Goal: Task Accomplishment & Management: Manage account settings

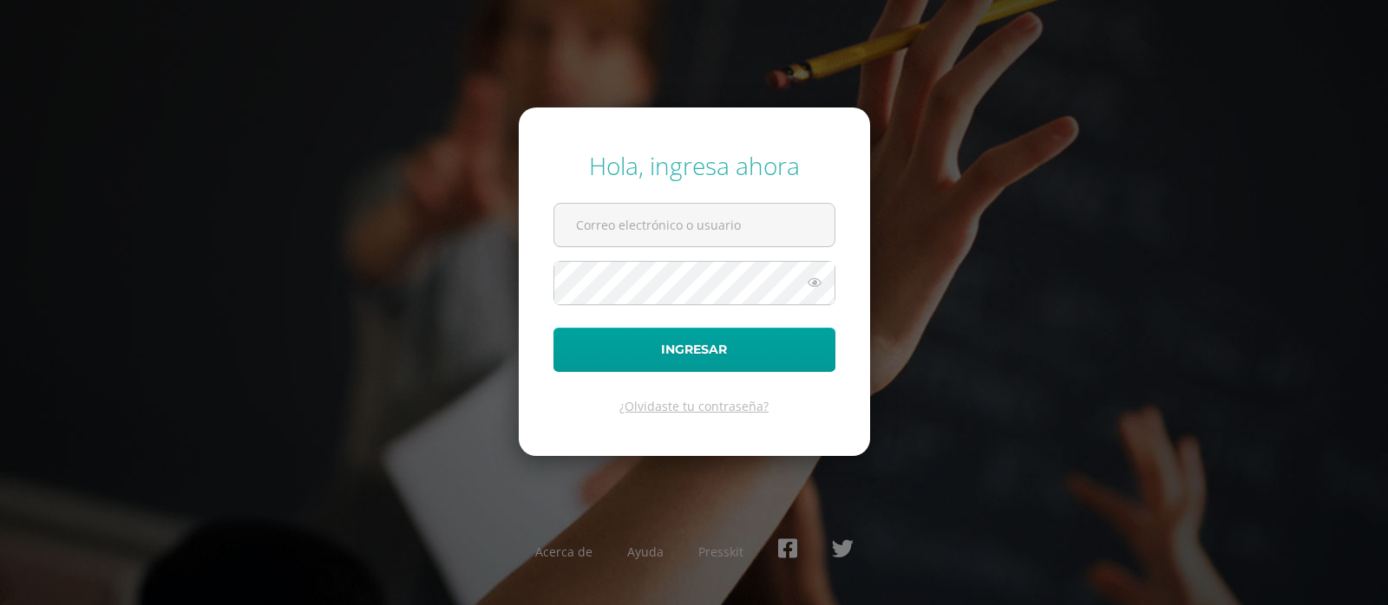
type input "[EMAIL_ADDRESS][DOMAIN_NAME]"
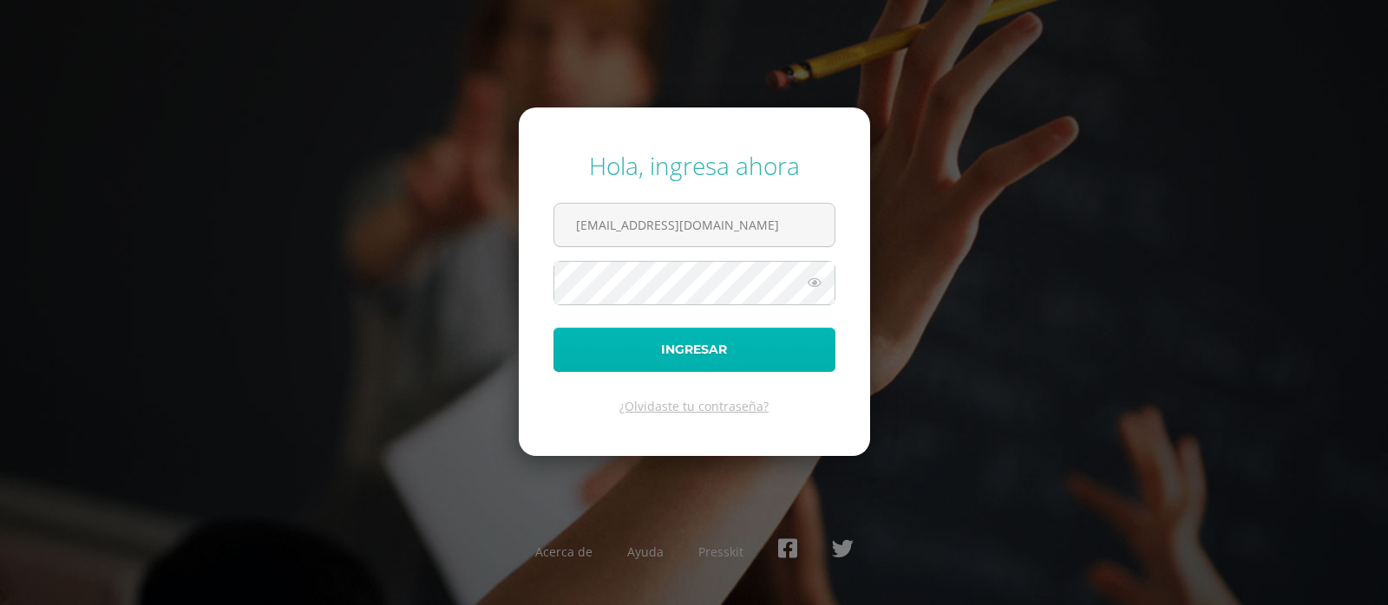
click at [678, 351] on button "Ingresar" at bounding box center [694, 350] width 282 height 44
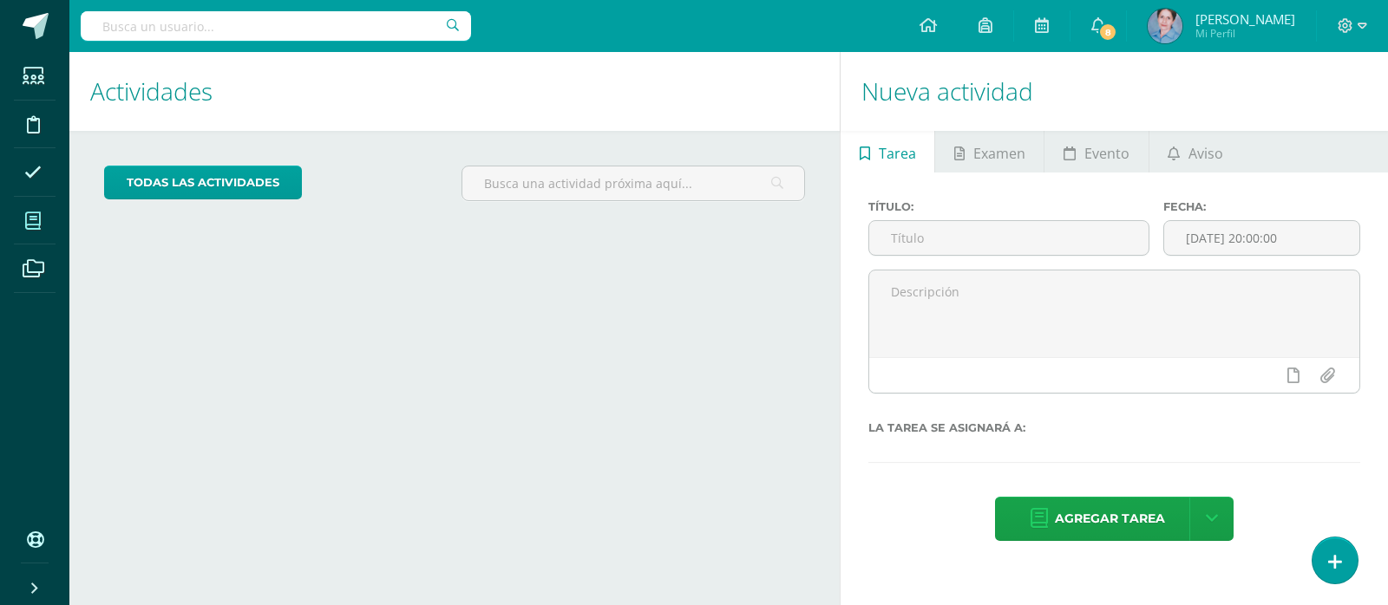
click at [35, 225] on icon at bounding box center [33, 220] width 16 height 17
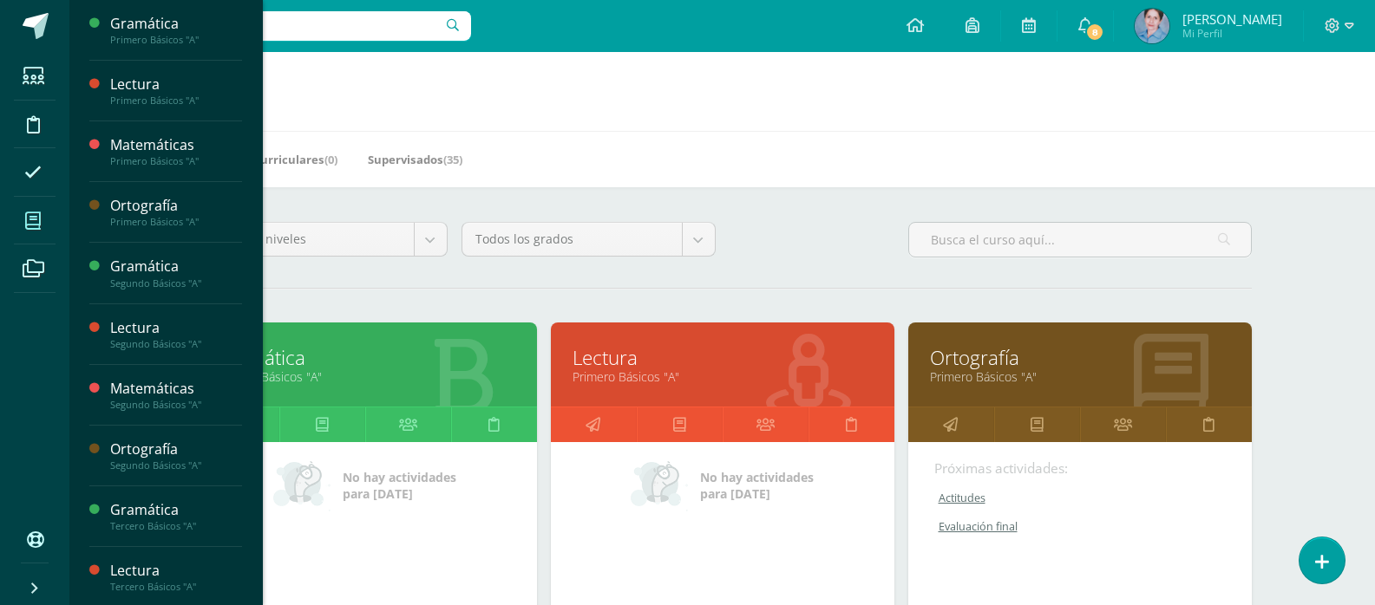
click at [294, 358] on link "Gramática" at bounding box center [365, 357] width 300 height 27
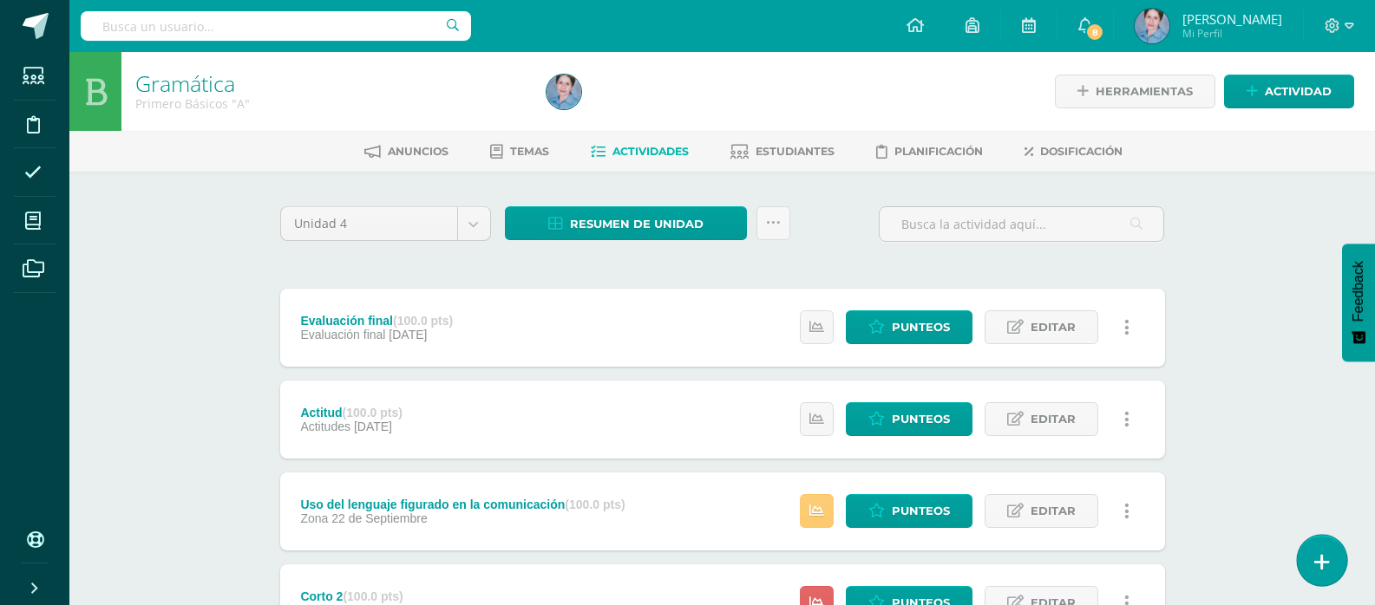
click at [1317, 558] on icon at bounding box center [1322, 562] width 16 height 20
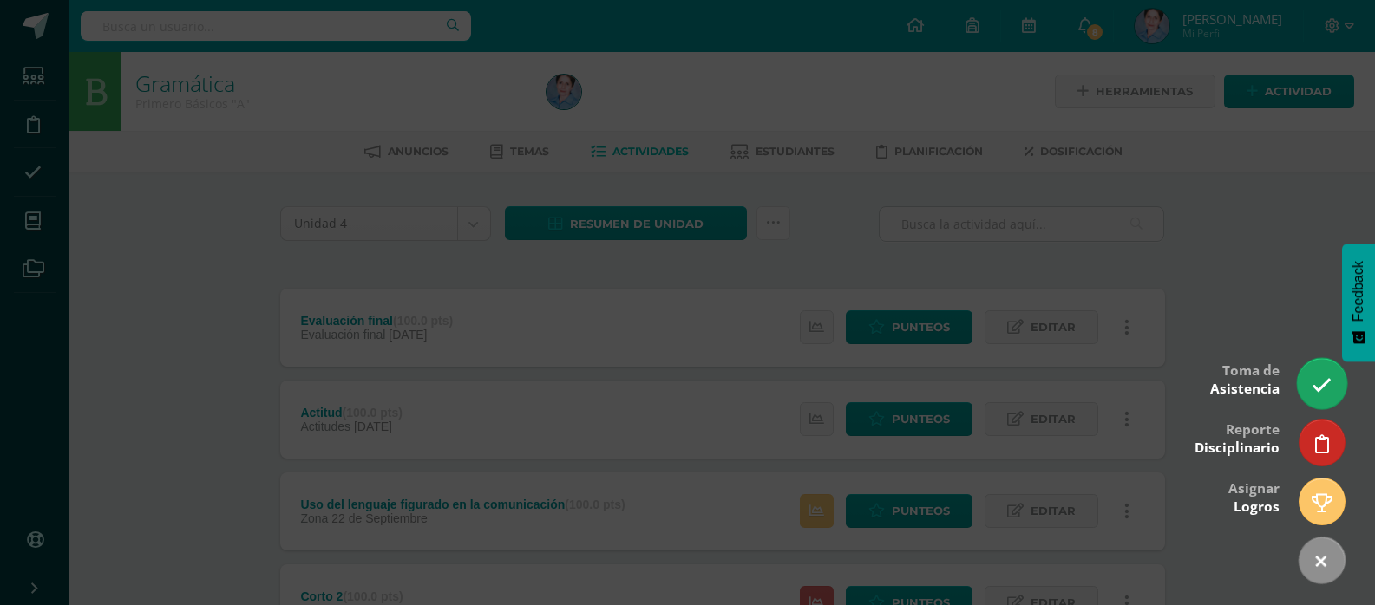
click at [1315, 376] on icon at bounding box center [1321, 386] width 20 height 20
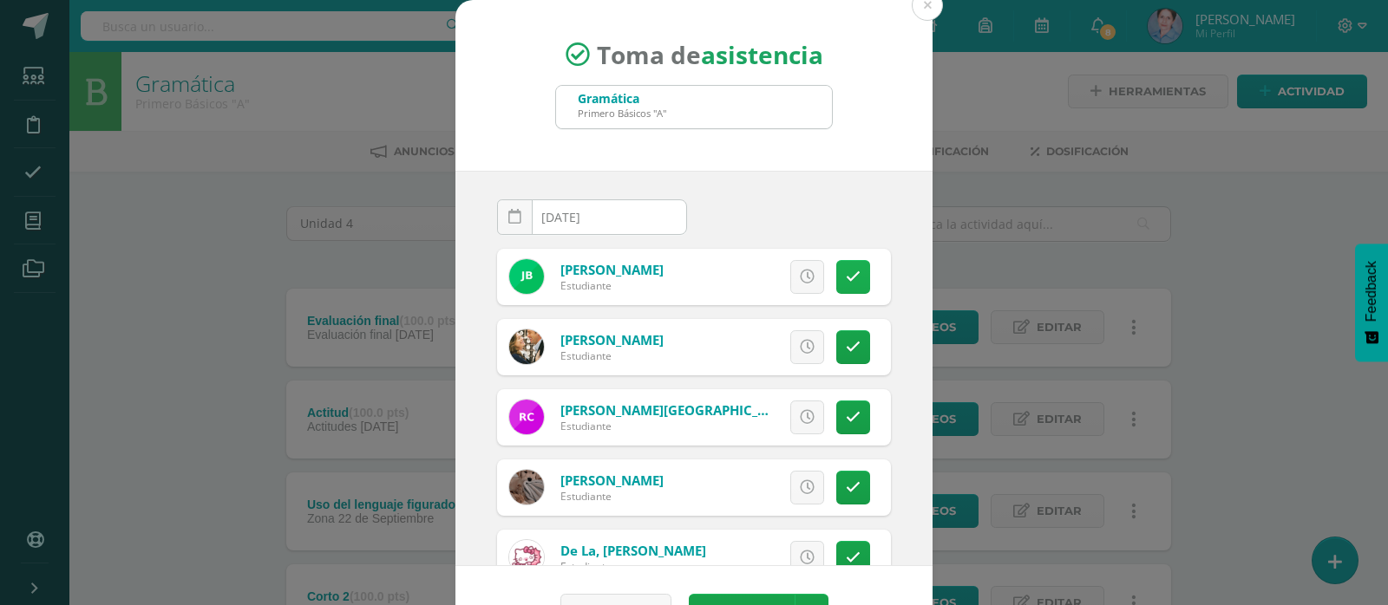
click at [846, 271] on icon at bounding box center [853, 277] width 15 height 15
click at [848, 272] on icon at bounding box center [853, 277] width 10 height 15
click at [846, 345] on icon at bounding box center [853, 347] width 15 height 15
click at [846, 415] on icon at bounding box center [853, 417] width 15 height 15
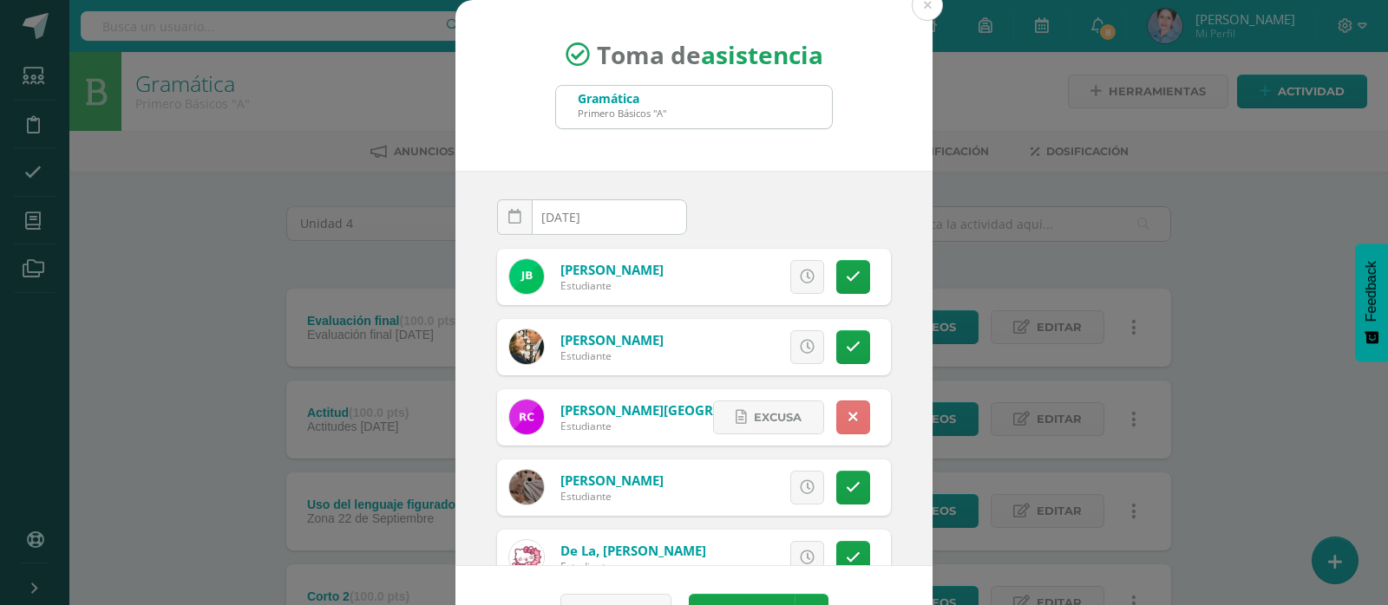
click at [839, 415] on link at bounding box center [853, 418] width 34 height 34
click at [846, 481] on icon at bounding box center [853, 487] width 15 height 15
click at [848, 483] on icon at bounding box center [853, 487] width 10 height 15
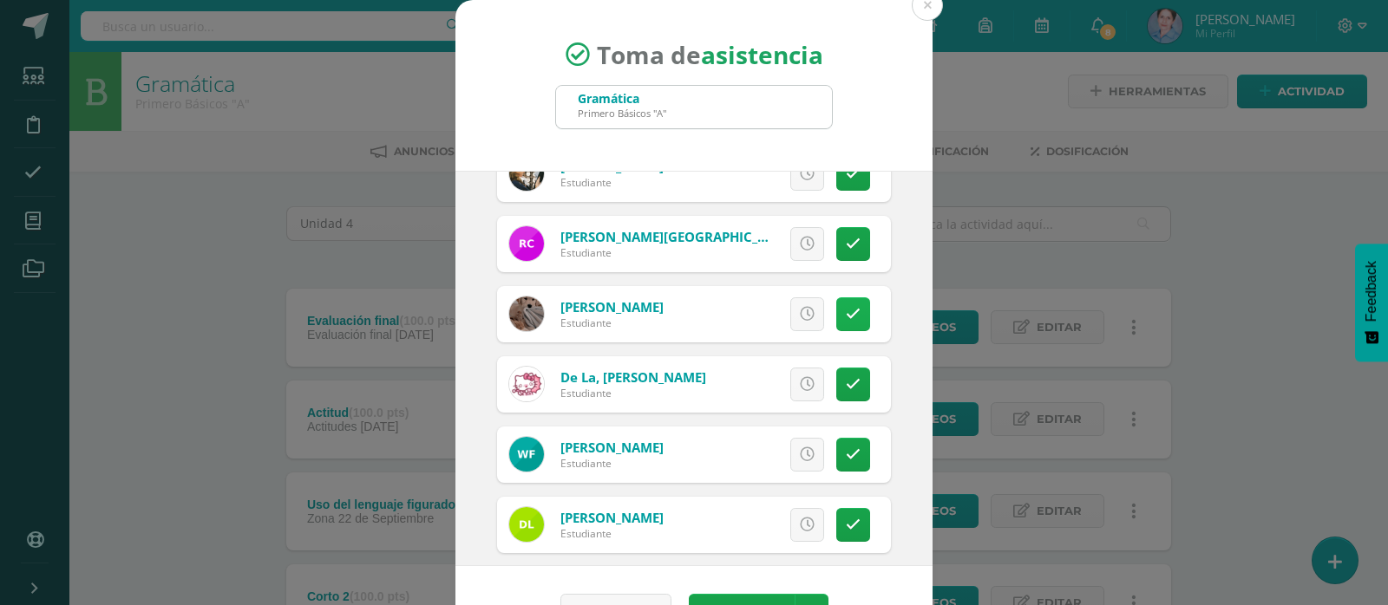
scroll to position [260, 0]
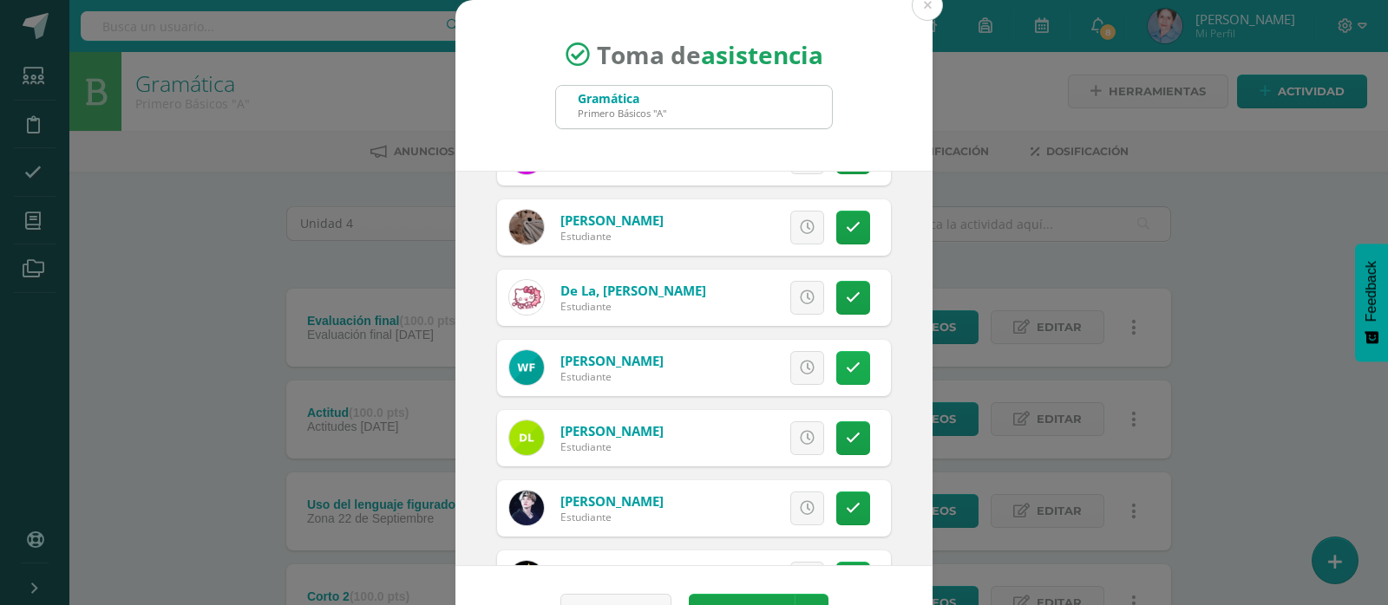
click at [846, 362] on icon at bounding box center [853, 368] width 15 height 15
click at [836, 360] on link at bounding box center [853, 368] width 34 height 34
click at [846, 437] on icon at bounding box center [853, 438] width 15 height 15
click at [848, 437] on icon at bounding box center [853, 438] width 10 height 15
click at [836, 499] on link at bounding box center [853, 509] width 34 height 34
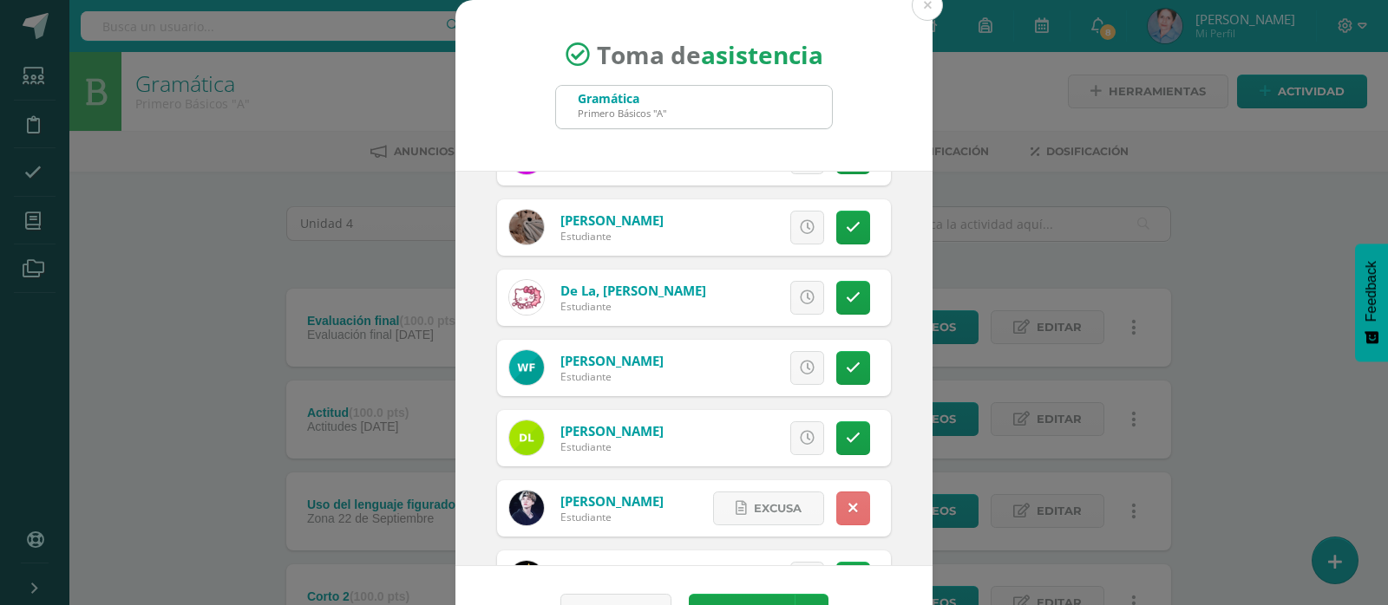
click at [836, 499] on link at bounding box center [853, 509] width 34 height 34
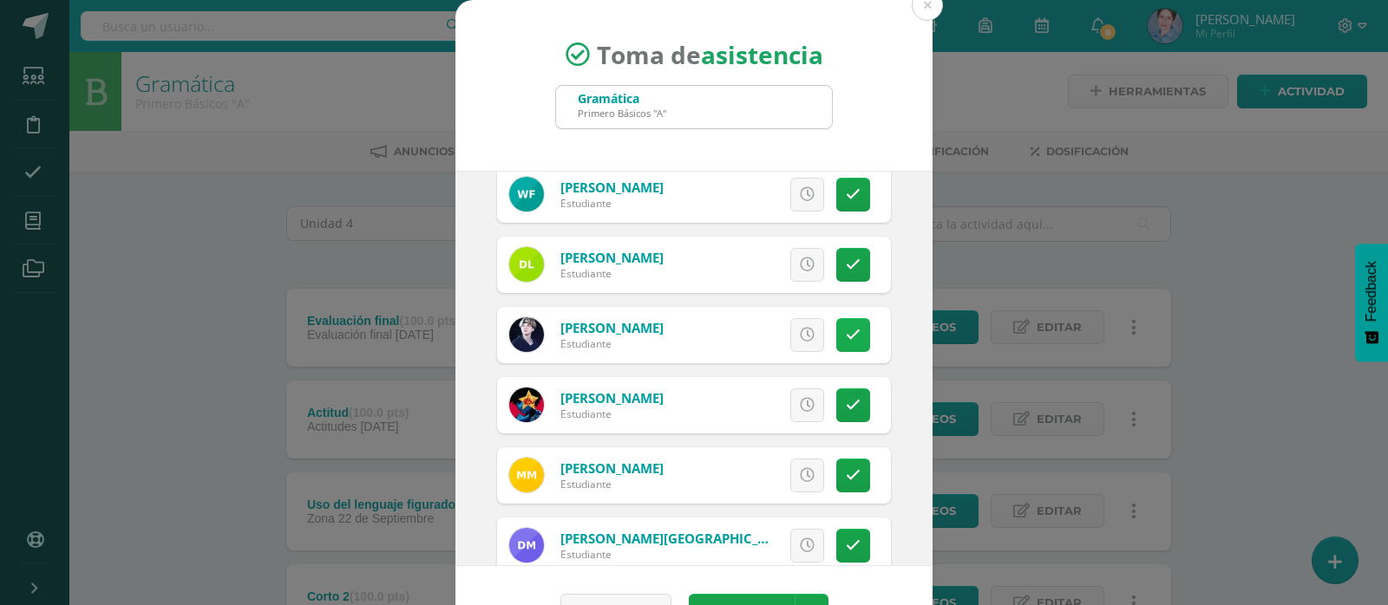
scroll to position [520, 0]
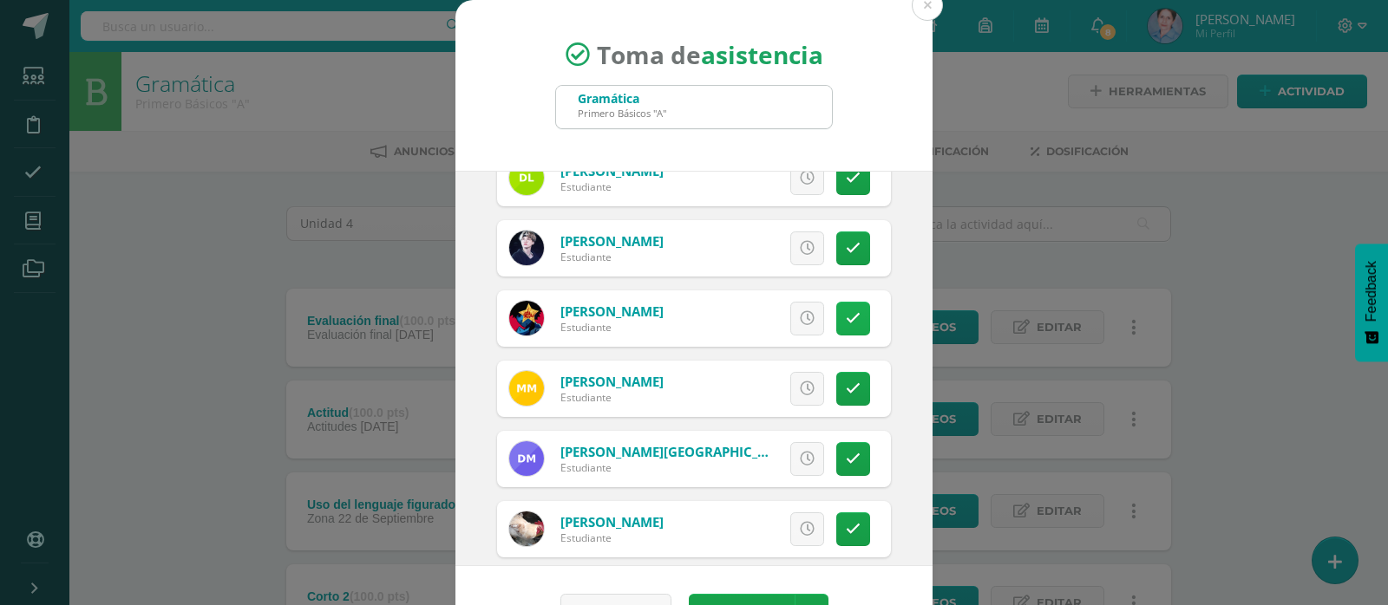
click at [846, 315] on icon at bounding box center [853, 318] width 15 height 15
click at [848, 315] on icon at bounding box center [853, 318] width 10 height 15
click at [846, 385] on icon at bounding box center [853, 389] width 15 height 15
click at [846, 452] on icon at bounding box center [853, 459] width 15 height 15
click at [848, 452] on icon at bounding box center [853, 459] width 10 height 15
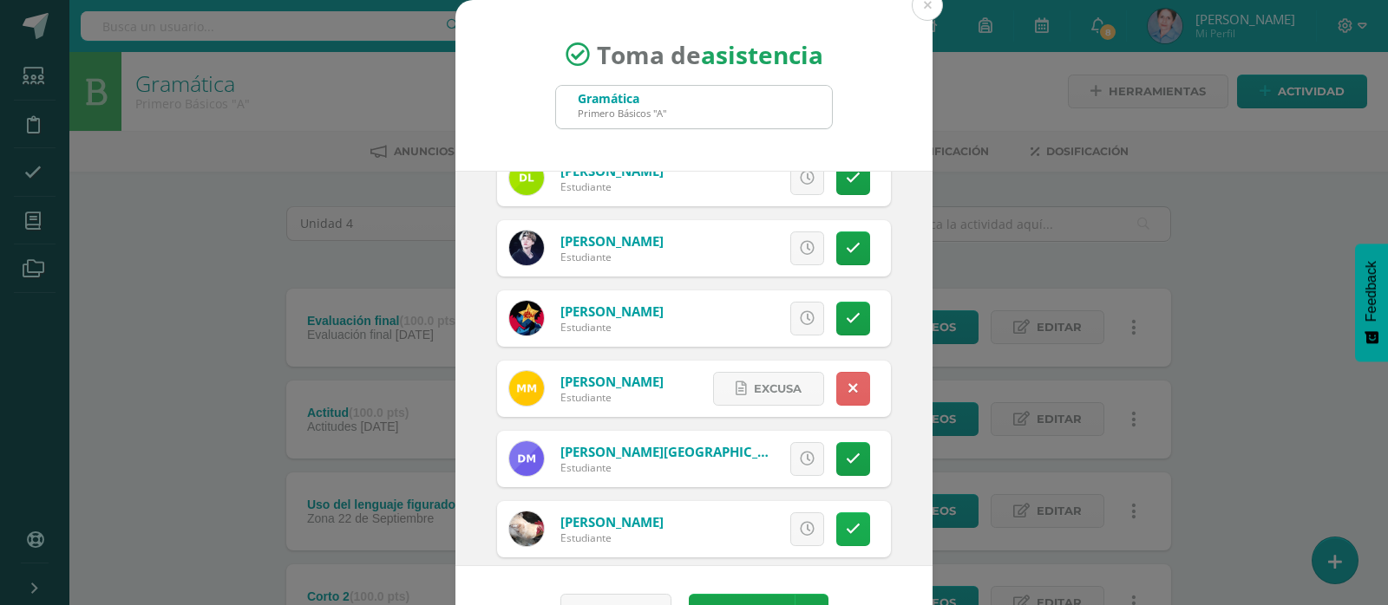
click at [846, 530] on icon at bounding box center [853, 529] width 15 height 15
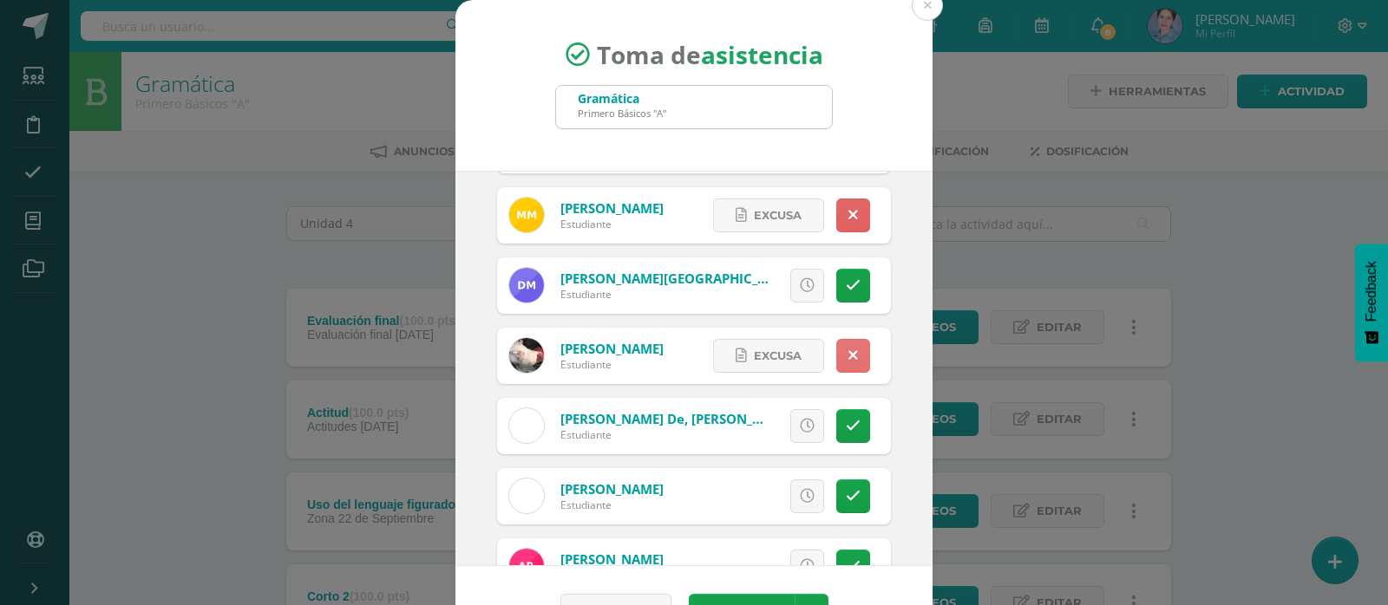
scroll to position [867, 0]
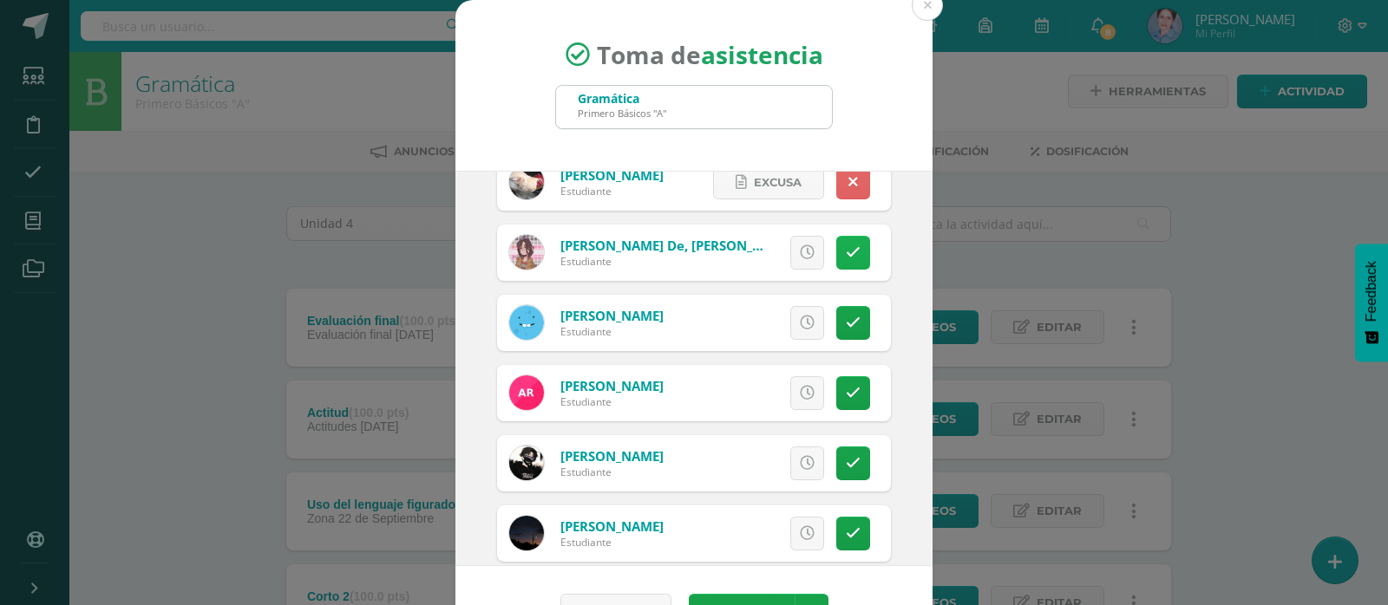
click at [846, 254] on icon at bounding box center [853, 252] width 15 height 15
click at [848, 254] on icon at bounding box center [853, 252] width 10 height 15
click at [846, 319] on icon at bounding box center [853, 323] width 15 height 15
click at [848, 319] on icon at bounding box center [853, 323] width 10 height 15
click at [846, 388] on icon at bounding box center [853, 393] width 15 height 15
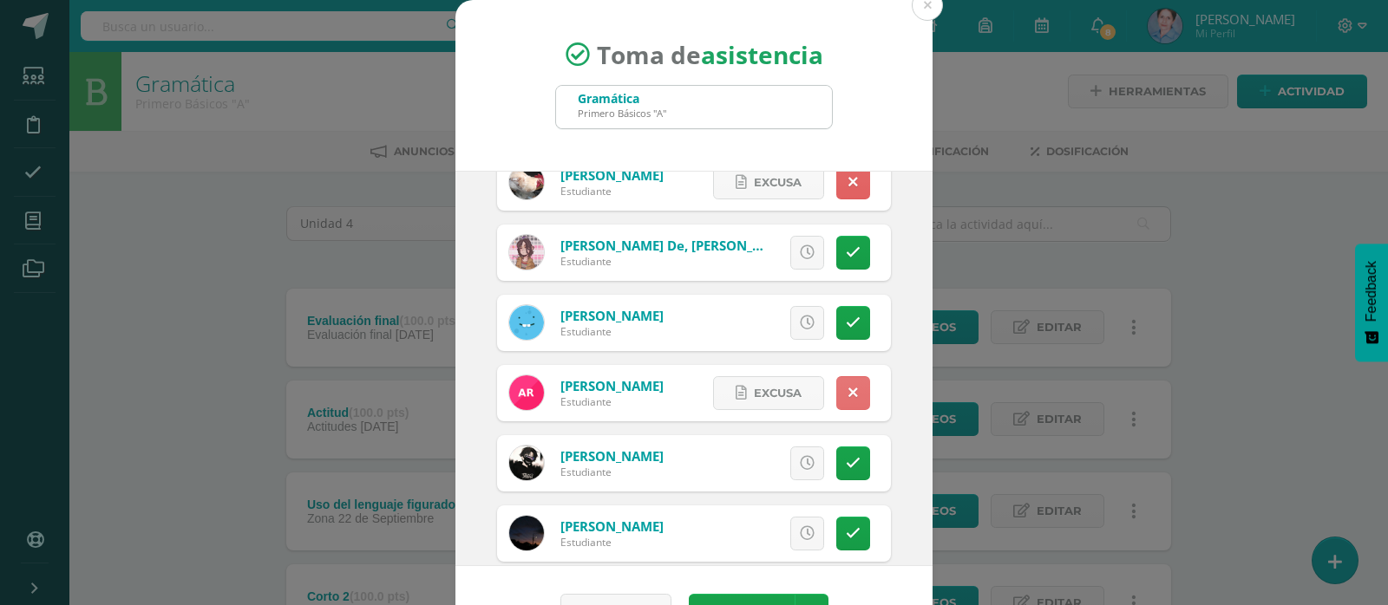
click at [836, 388] on link at bounding box center [853, 393] width 34 height 34
click at [846, 458] on icon at bounding box center [853, 463] width 15 height 15
click at [848, 458] on icon at bounding box center [853, 463] width 10 height 15
click at [846, 532] on icon at bounding box center [853, 533] width 15 height 15
click at [848, 532] on icon at bounding box center [853, 533] width 10 height 15
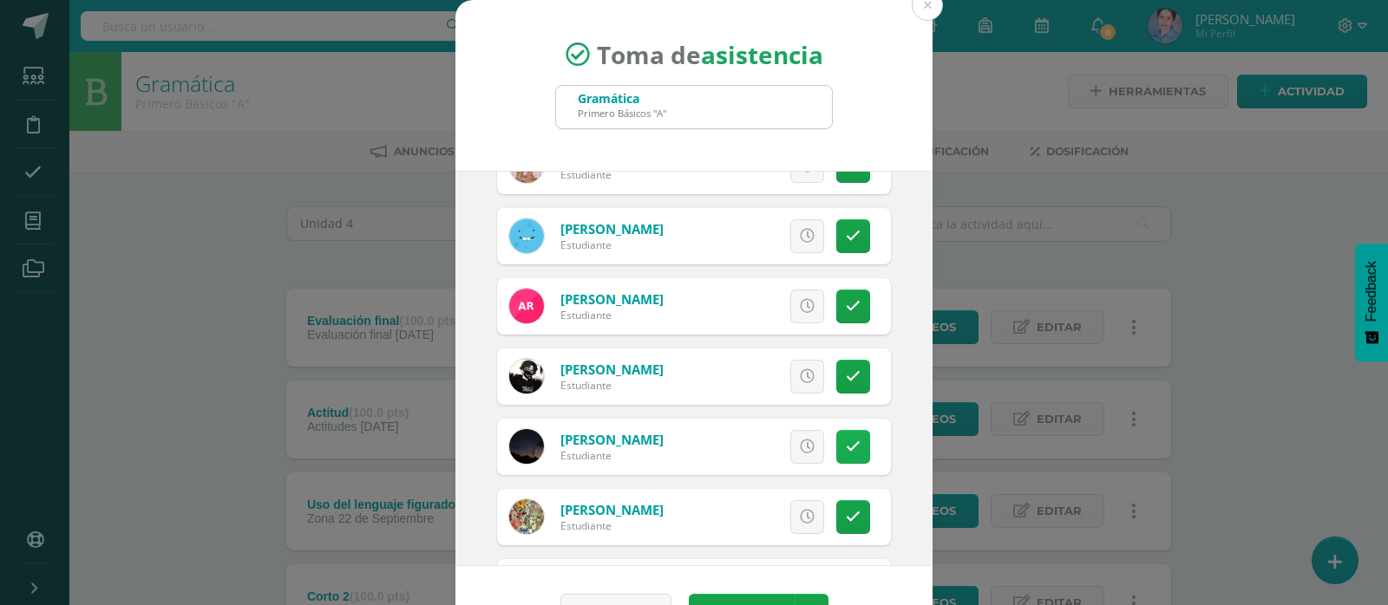
scroll to position [1127, 0]
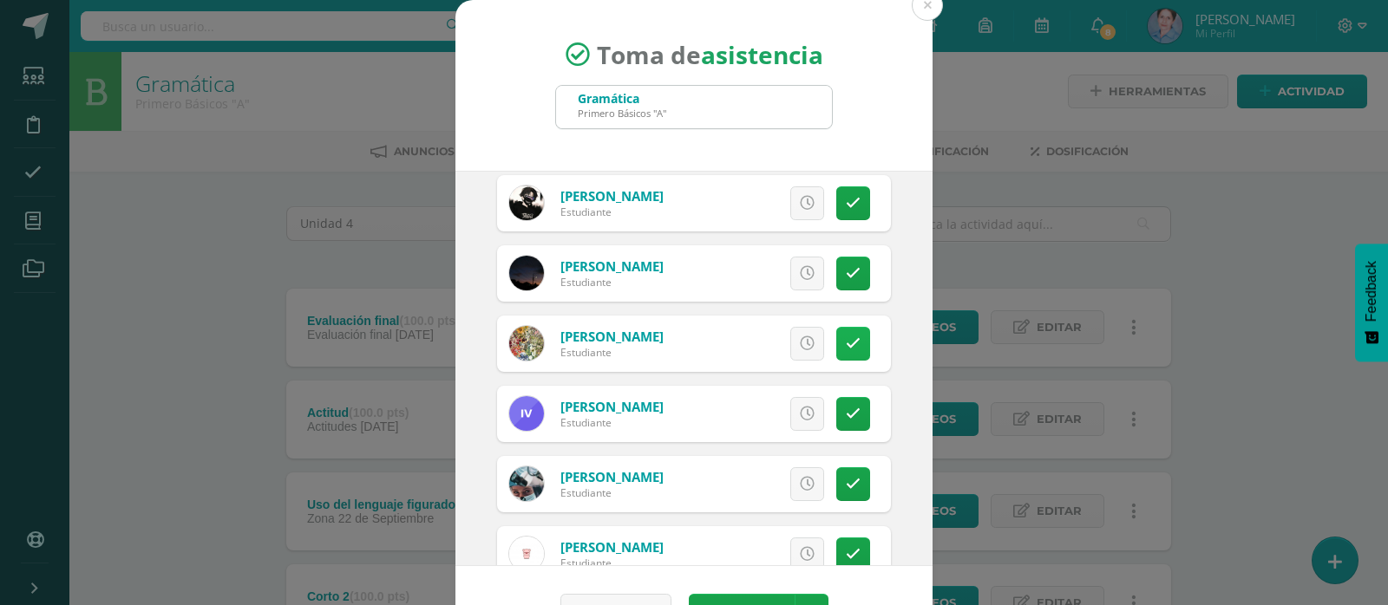
click at [846, 341] on icon at bounding box center [853, 343] width 15 height 15
click at [848, 341] on icon at bounding box center [853, 343] width 10 height 15
click at [846, 413] on icon at bounding box center [853, 414] width 15 height 15
click at [848, 413] on icon at bounding box center [853, 414] width 10 height 15
click at [846, 482] on icon at bounding box center [853, 484] width 15 height 15
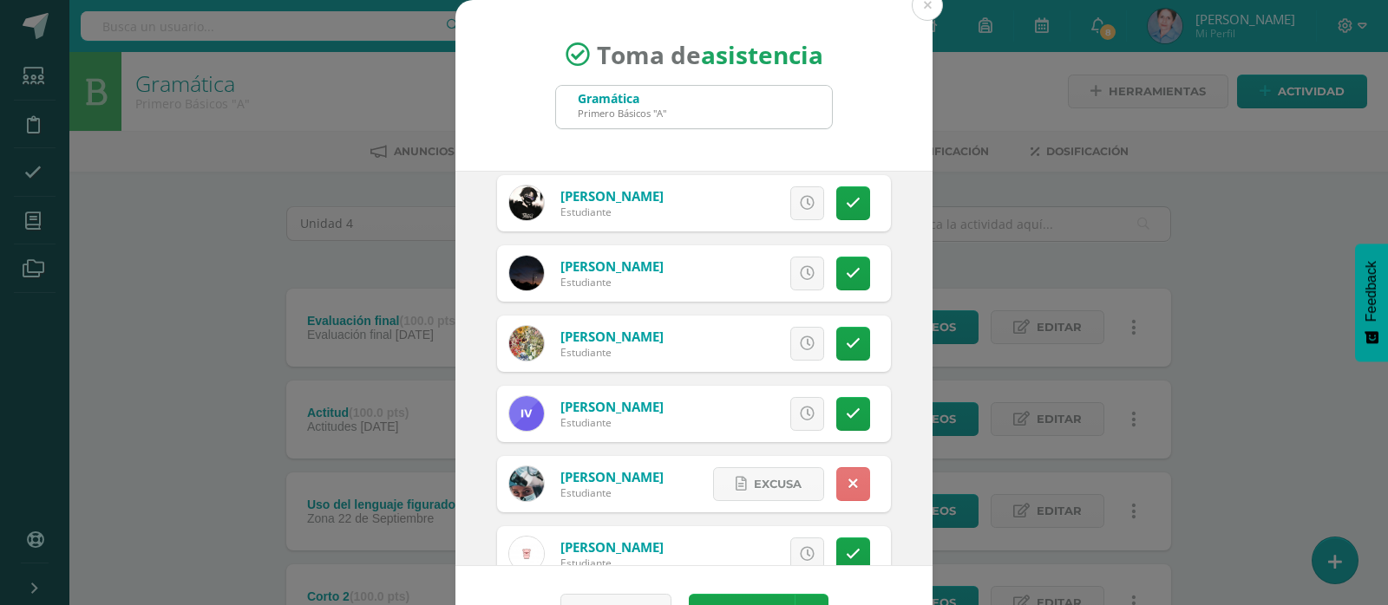
click at [848, 482] on icon at bounding box center [853, 484] width 10 height 15
click at [846, 552] on icon at bounding box center [853, 554] width 15 height 15
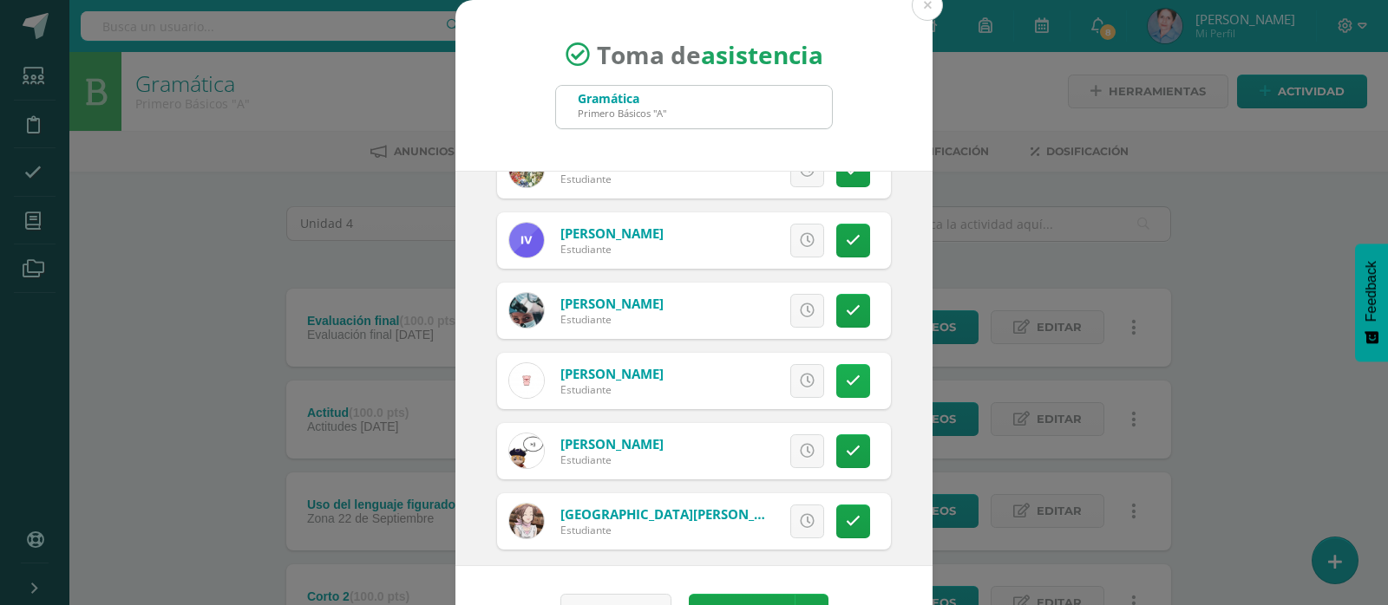
scroll to position [1313, 0]
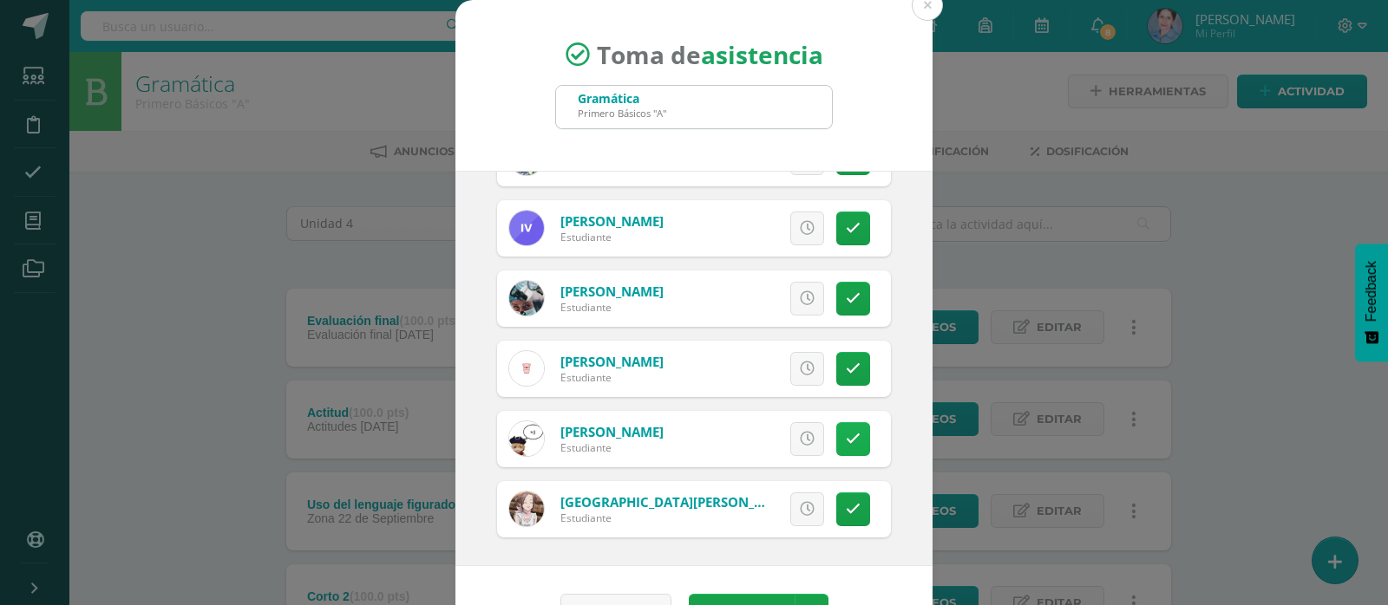
click at [846, 435] on icon at bounding box center [853, 439] width 15 height 15
click at [848, 435] on icon at bounding box center [853, 439] width 10 height 15
click at [846, 504] on icon at bounding box center [853, 509] width 15 height 15
click at [839, 504] on link at bounding box center [853, 510] width 34 height 34
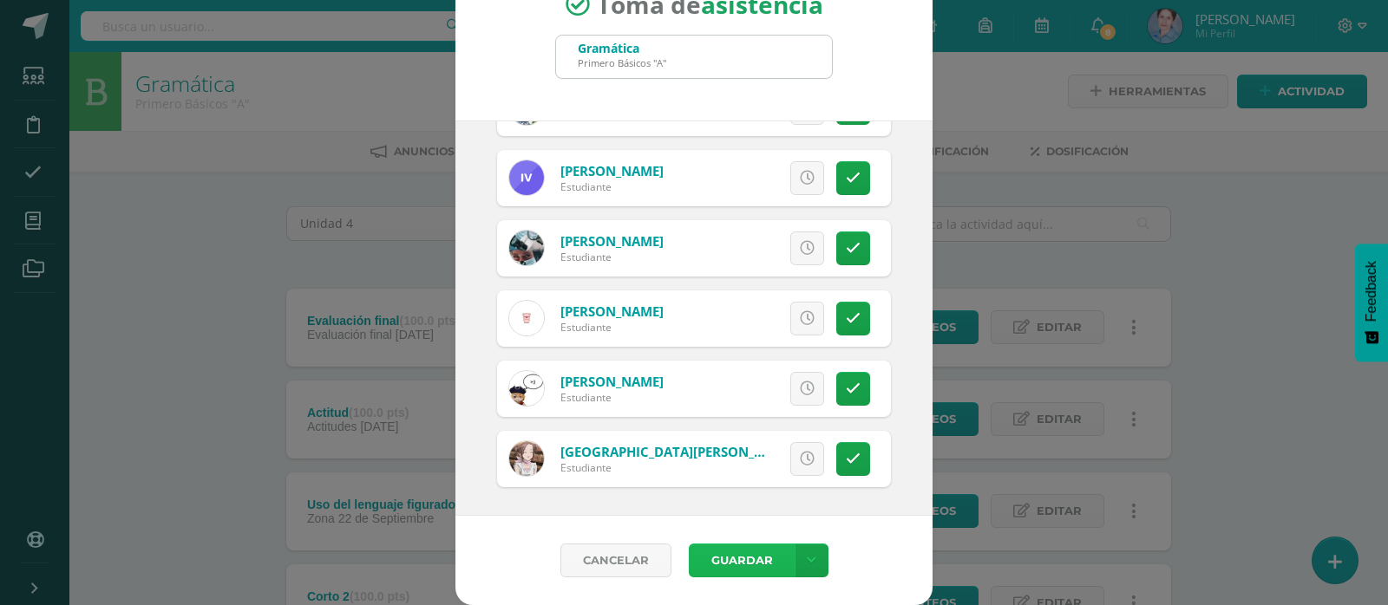
click at [754, 563] on button "Guardar" at bounding box center [742, 561] width 106 height 34
